Goal: Task Accomplishment & Management: Use online tool/utility

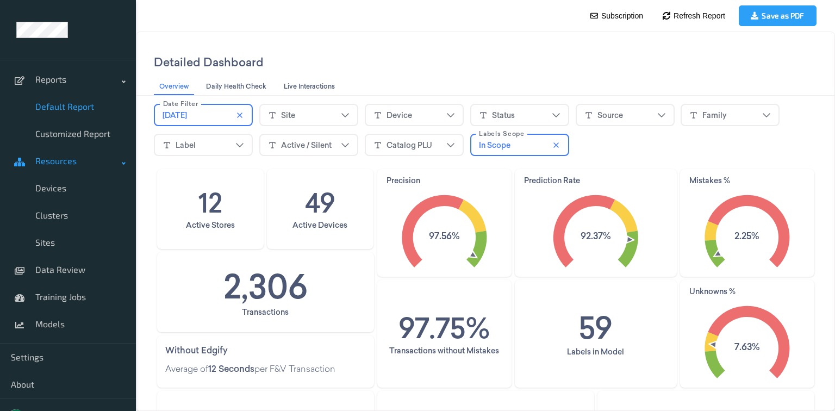
click at [114, 163] on span "Resources" at bounding box center [78, 161] width 87 height 11
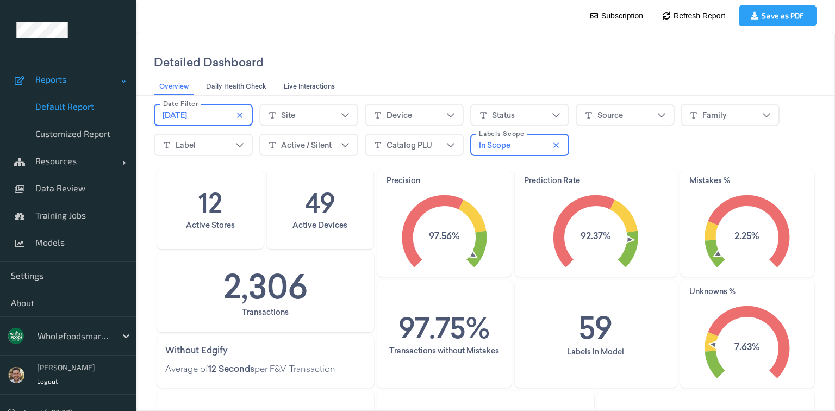
click at [117, 88] on link "Reports" at bounding box center [68, 79] width 136 height 27
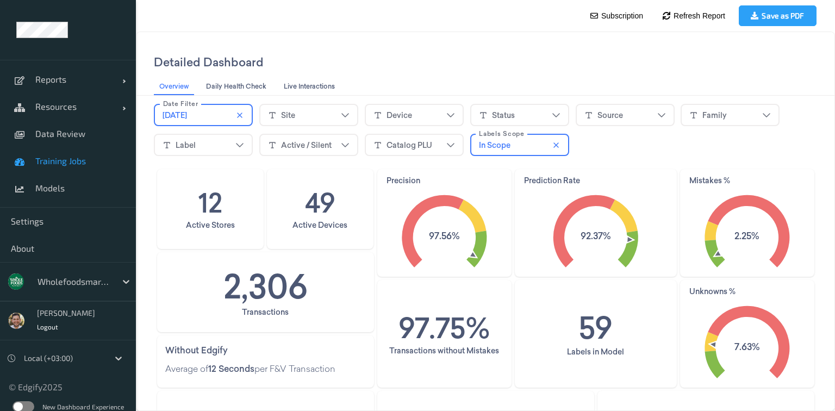
click at [70, 159] on span "Training Jobs" at bounding box center [80, 161] width 90 height 11
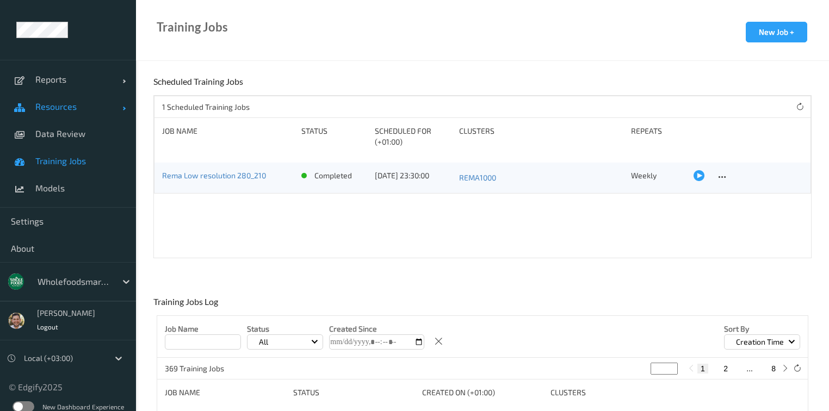
click at [45, 104] on span "Resources" at bounding box center [78, 106] width 87 height 11
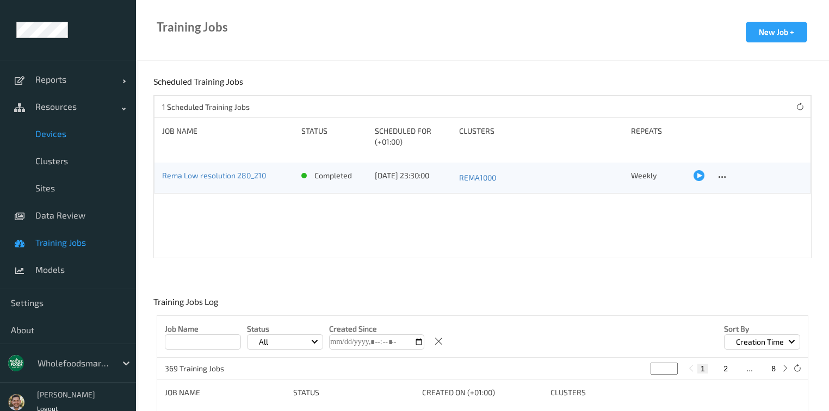
click at [64, 135] on span "Devices" at bounding box center [80, 133] width 90 height 11
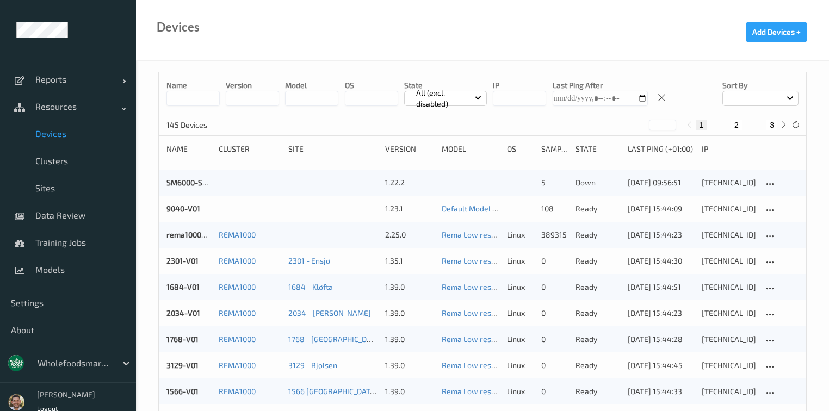
click at [773, 126] on button "3" at bounding box center [771, 125] width 11 height 10
type input "*"
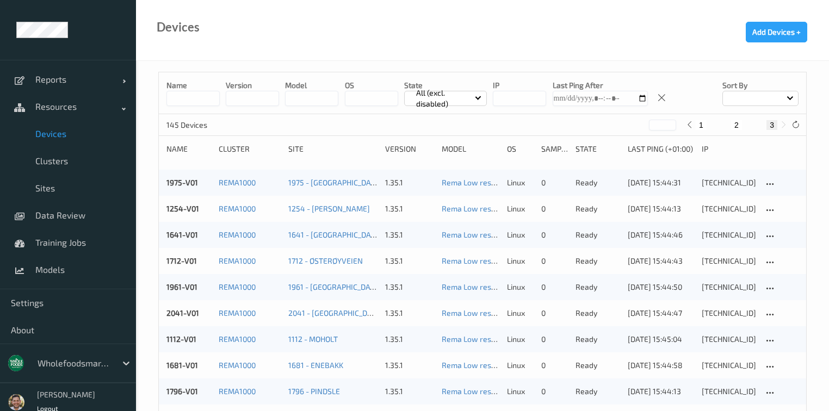
click at [74, 363] on div at bounding box center [74, 363] width 73 height 13
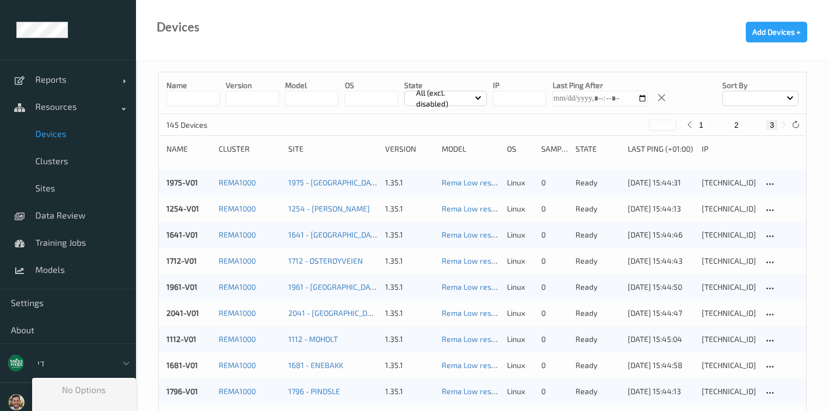
type input "ד"
type input "shu"
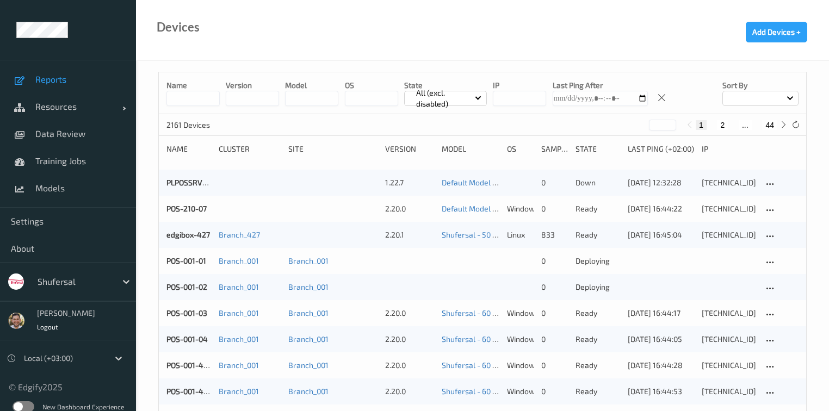
click at [89, 85] on link "Reports" at bounding box center [68, 79] width 136 height 27
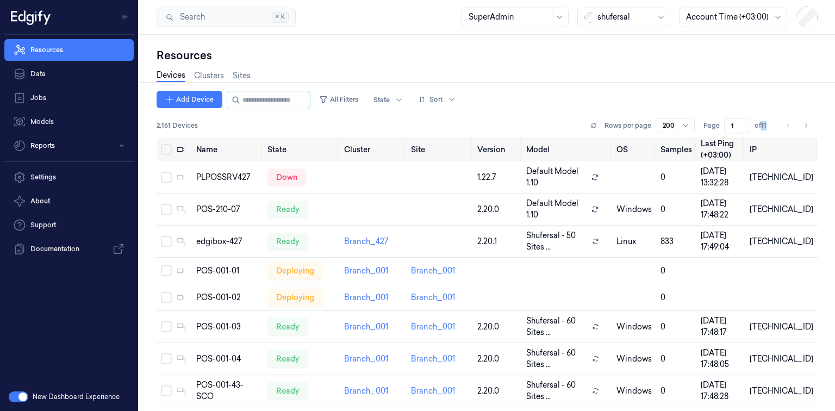
scroll to position [4428, 0]
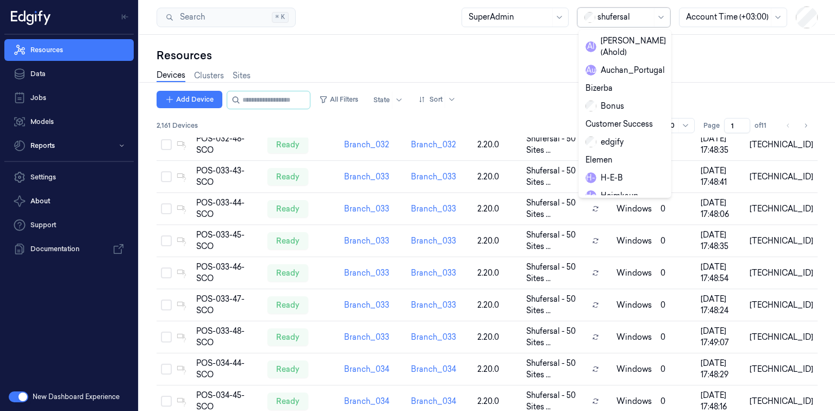
click at [633, 11] on div "shufersal" at bounding box center [625, 17] width 54 height 18
click at [613, 101] on div "Bonus" at bounding box center [605, 106] width 39 height 11
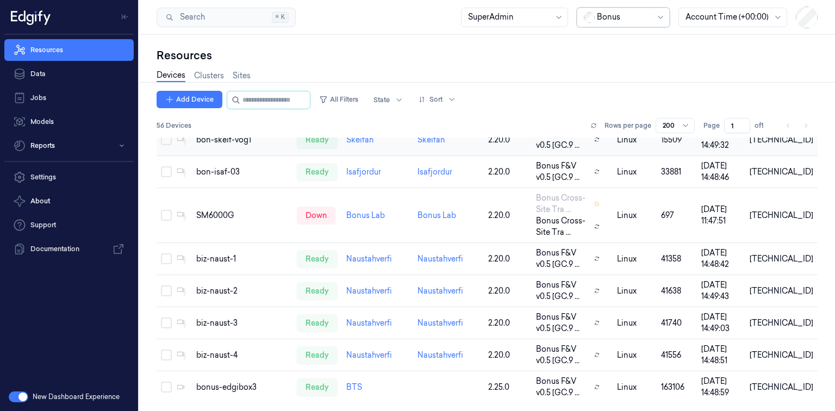
scroll to position [1594, 0]
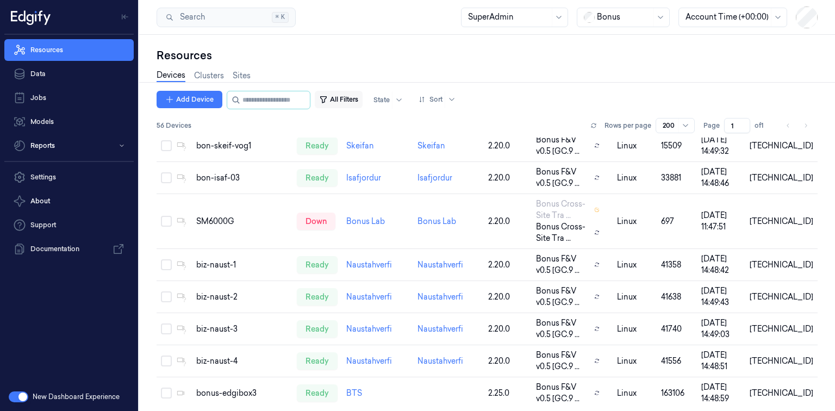
click at [356, 98] on button "All Filters" at bounding box center [339, 99] width 48 height 17
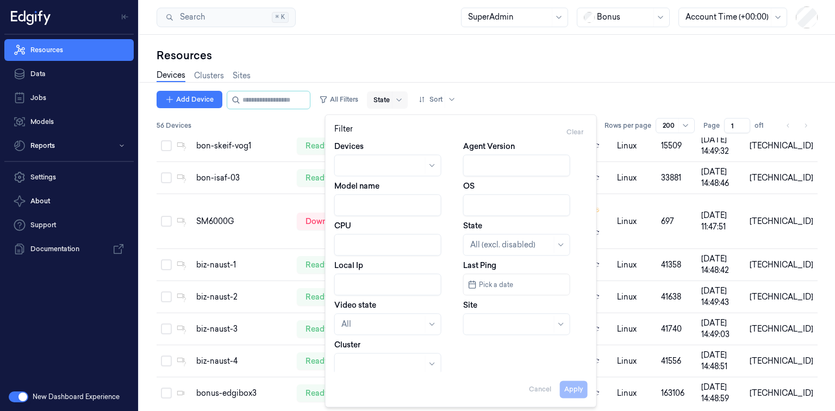
click at [401, 101] on div "State" at bounding box center [387, 99] width 41 height 17
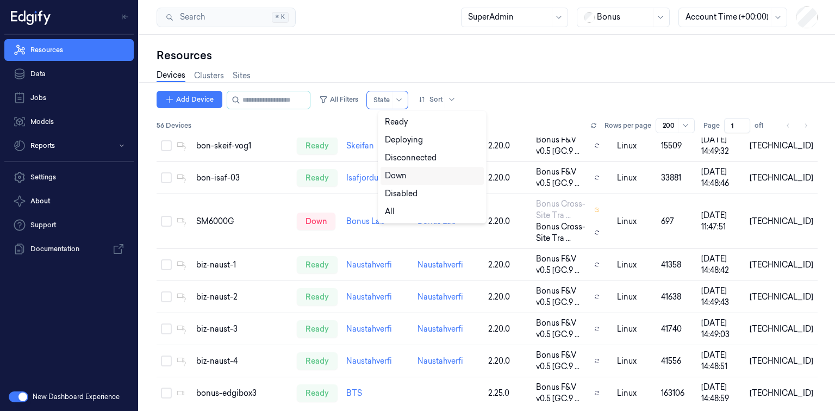
click at [401, 176] on div "Down" at bounding box center [396, 175] width 22 height 11
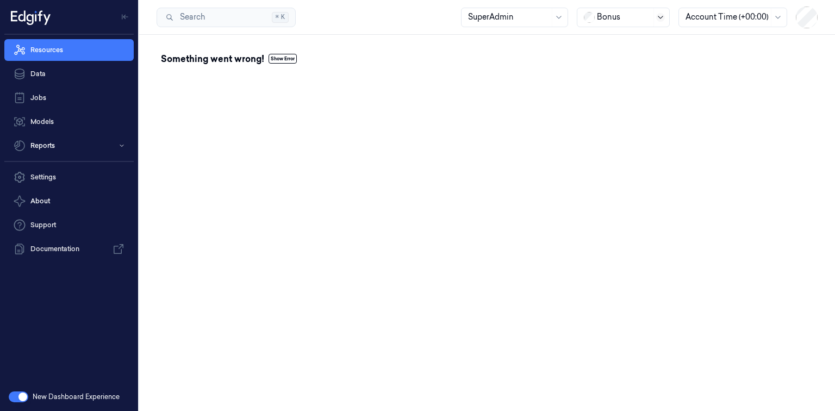
click at [661, 18] on icon at bounding box center [660, 17] width 5 height 3
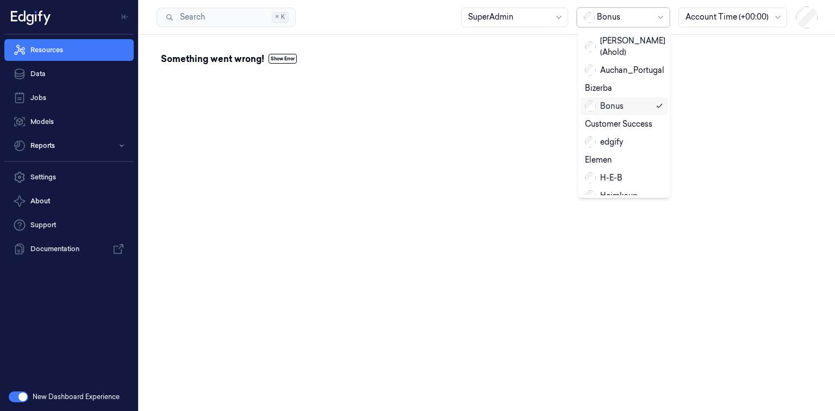
click at [603, 101] on div "Bonus" at bounding box center [604, 106] width 39 height 11
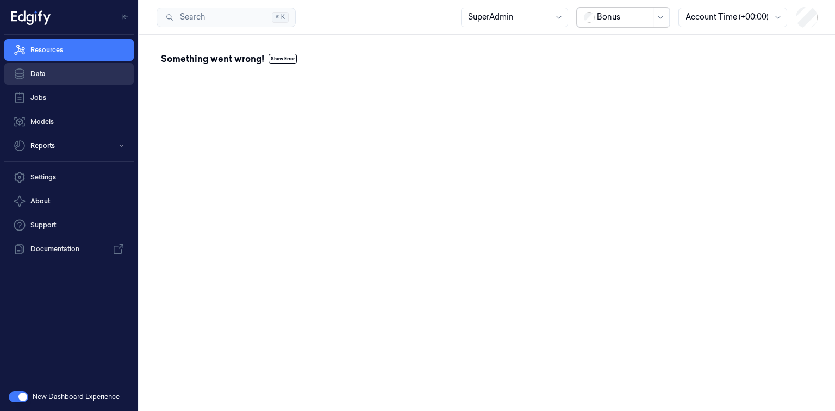
click at [73, 70] on link "Data" at bounding box center [68, 74] width 129 height 22
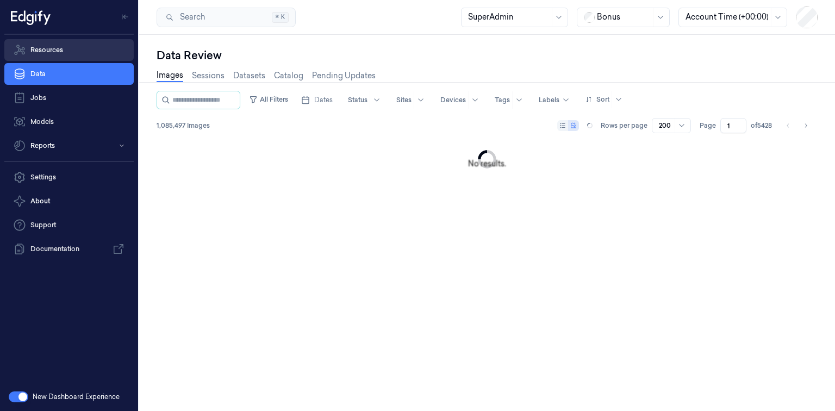
click at [75, 53] on link "Resources" at bounding box center [68, 50] width 129 height 22
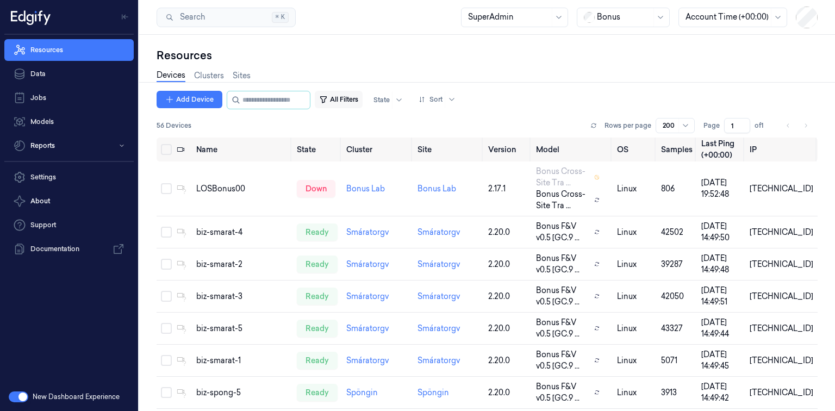
click at [350, 98] on button "All Filters" at bounding box center [339, 99] width 48 height 17
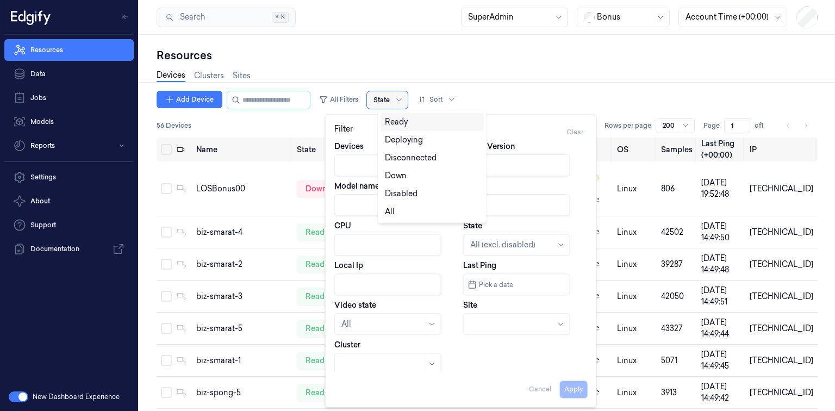
click at [383, 104] on div "State" at bounding box center [387, 99] width 41 height 17
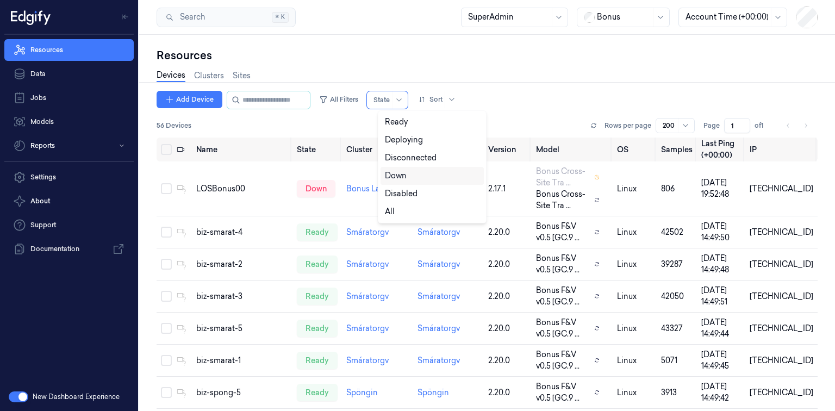
click at [405, 178] on div "Down" at bounding box center [396, 175] width 22 height 11
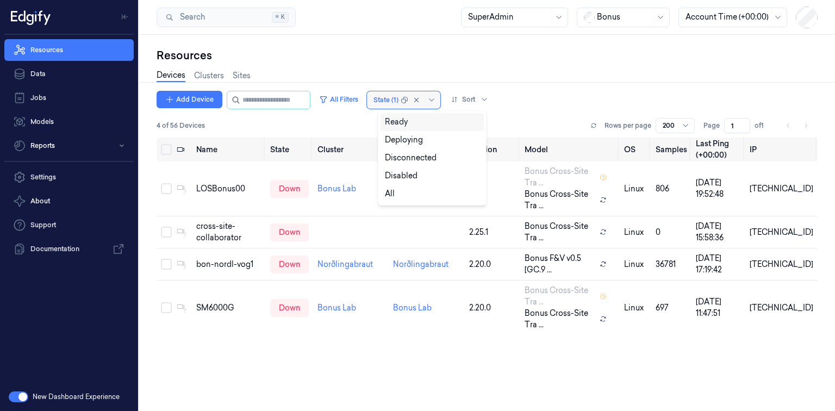
click at [409, 94] on div "State (1)" at bounding box center [403, 99] width 73 height 17
click at [411, 101] on div "State (1)" at bounding box center [403, 99] width 73 height 17
click at [412, 157] on div "Disconnected" at bounding box center [411, 157] width 52 height 11
click at [386, 337] on div "Name State Cluster Site Version Model OS Samples Last Ping (+00:00) IP LOSBonus…" at bounding box center [487, 270] width 661 height 265
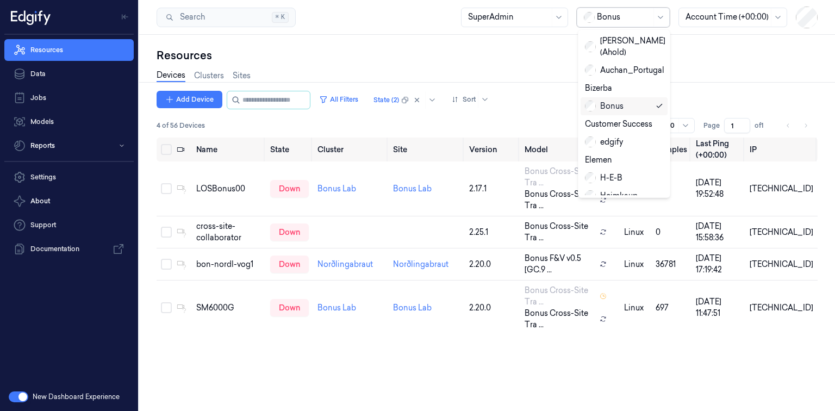
click at [637, 21] on div at bounding box center [624, 16] width 54 height 11
type input "re"
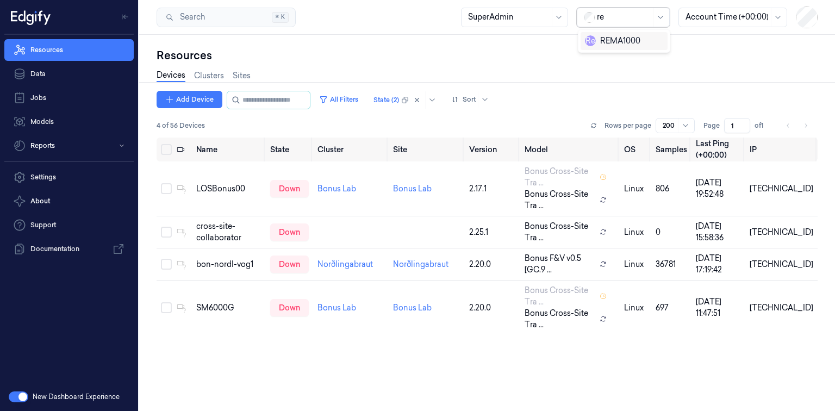
click at [624, 39] on div "R e REMA1000" at bounding box center [612, 40] width 55 height 11
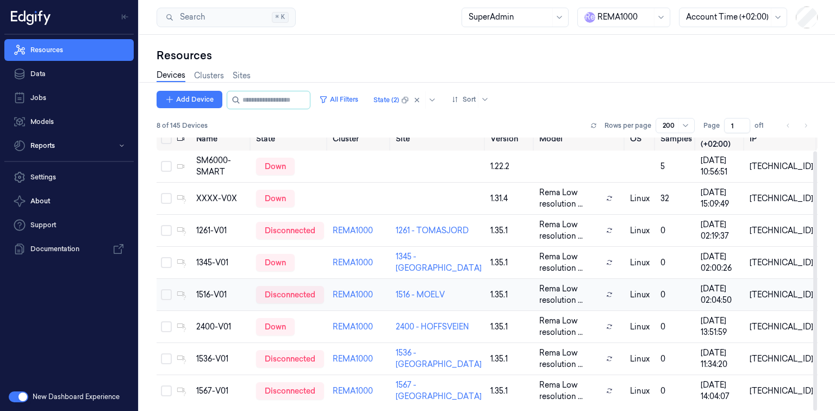
scroll to position [14, 0]
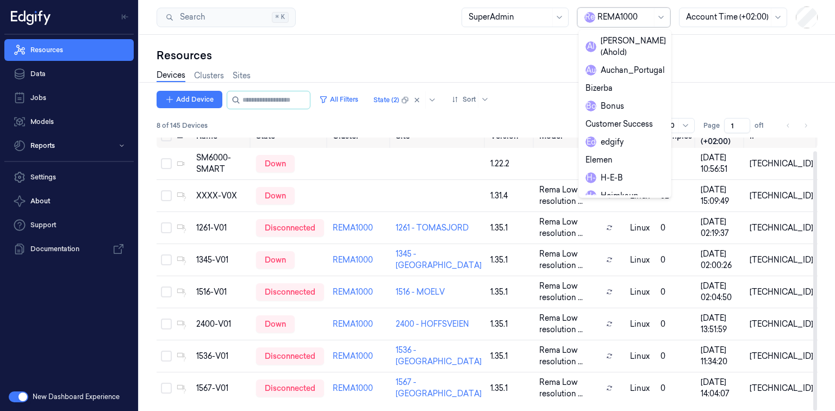
click at [649, 19] on div at bounding box center [625, 16] width 54 height 11
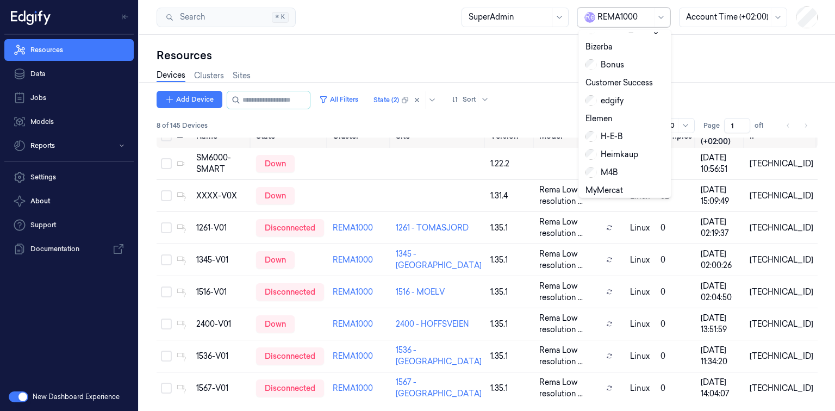
scroll to position [0, 0]
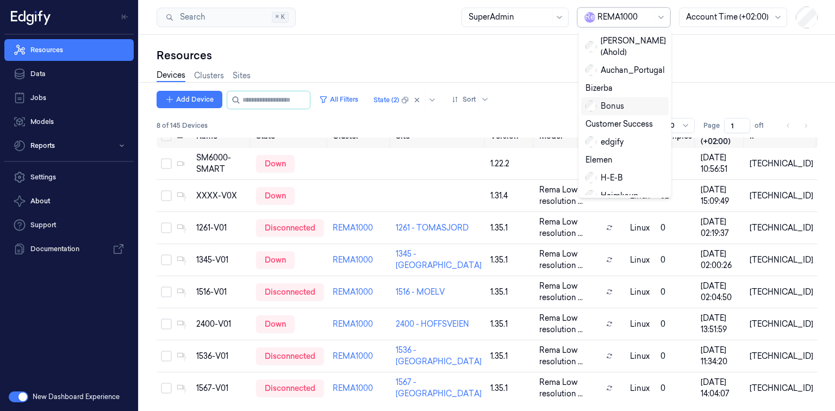
click at [633, 101] on div "Bonus" at bounding box center [625, 106] width 88 height 18
